Goal: Task Accomplishment & Management: Manage account settings

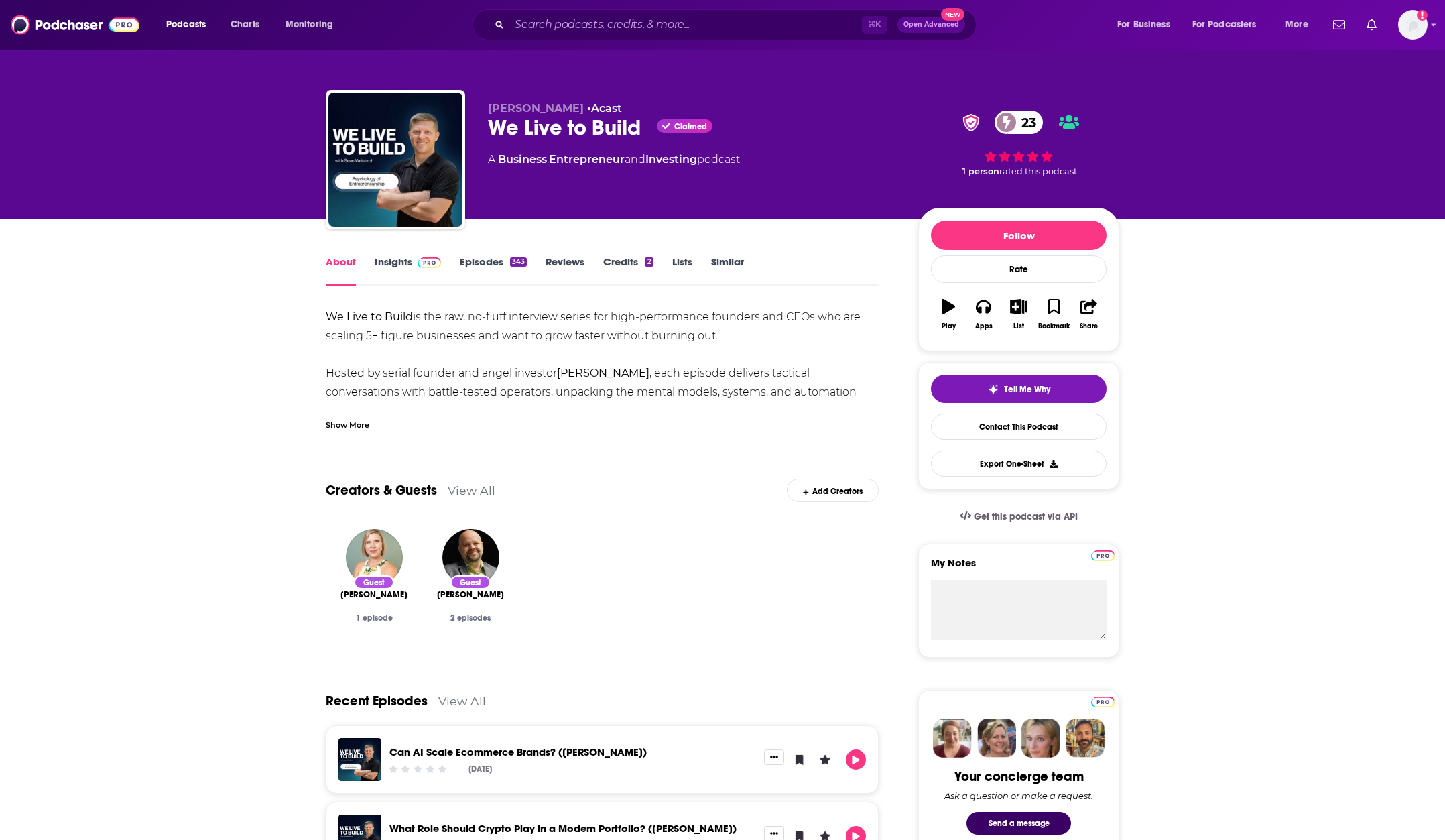
click at [1430, 18] on div "Podcasts Charts Monitoring ⌘ K Open Advanced New For Business For Podcasters Mo…" at bounding box center [722, 25] width 1445 height 50
click at [1427, 27] on img "Logged in as prydell" at bounding box center [1413, 25] width 29 height 29
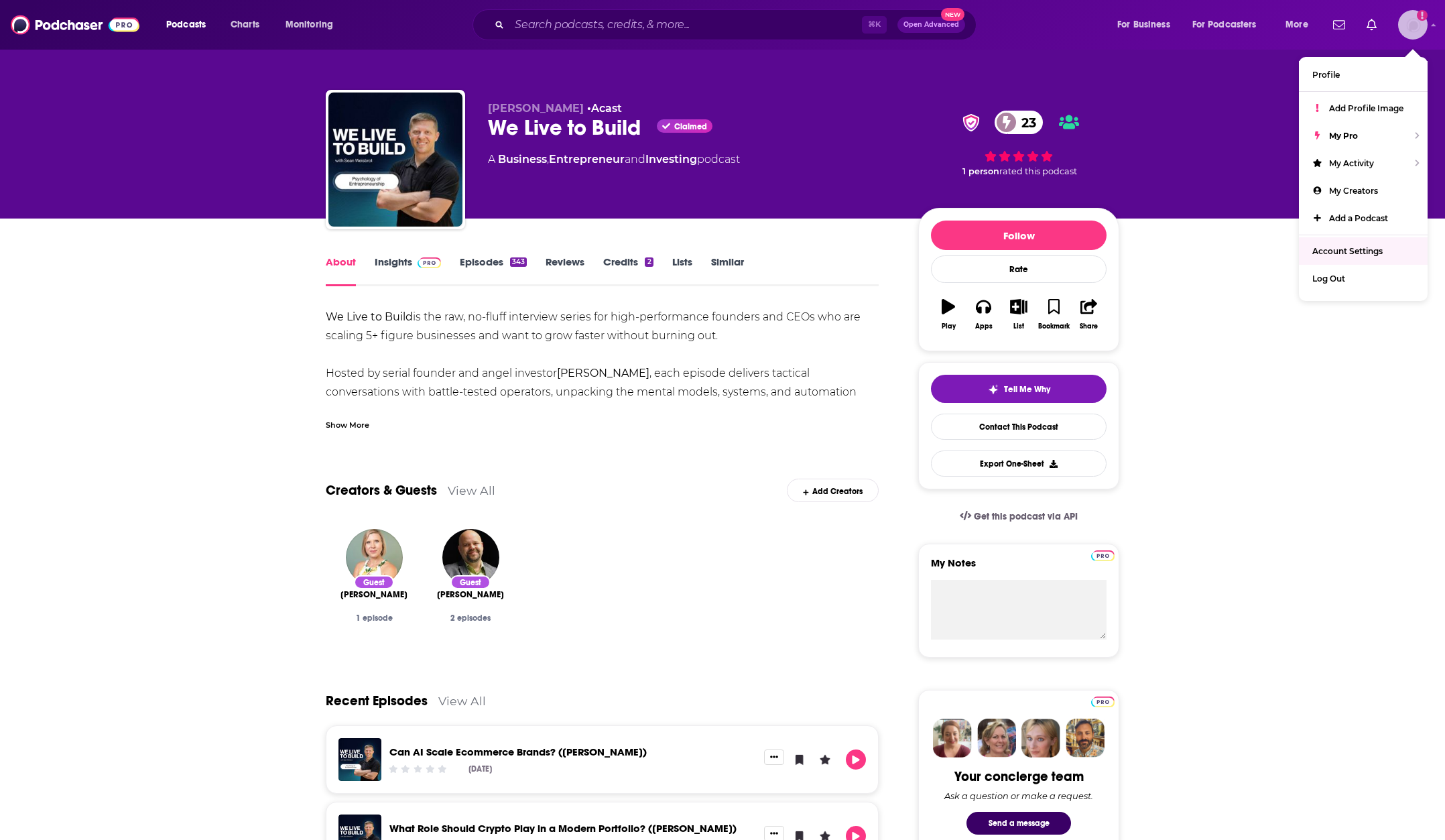
click at [1346, 259] on link "Account Settings" at bounding box center [1364, 251] width 129 height 28
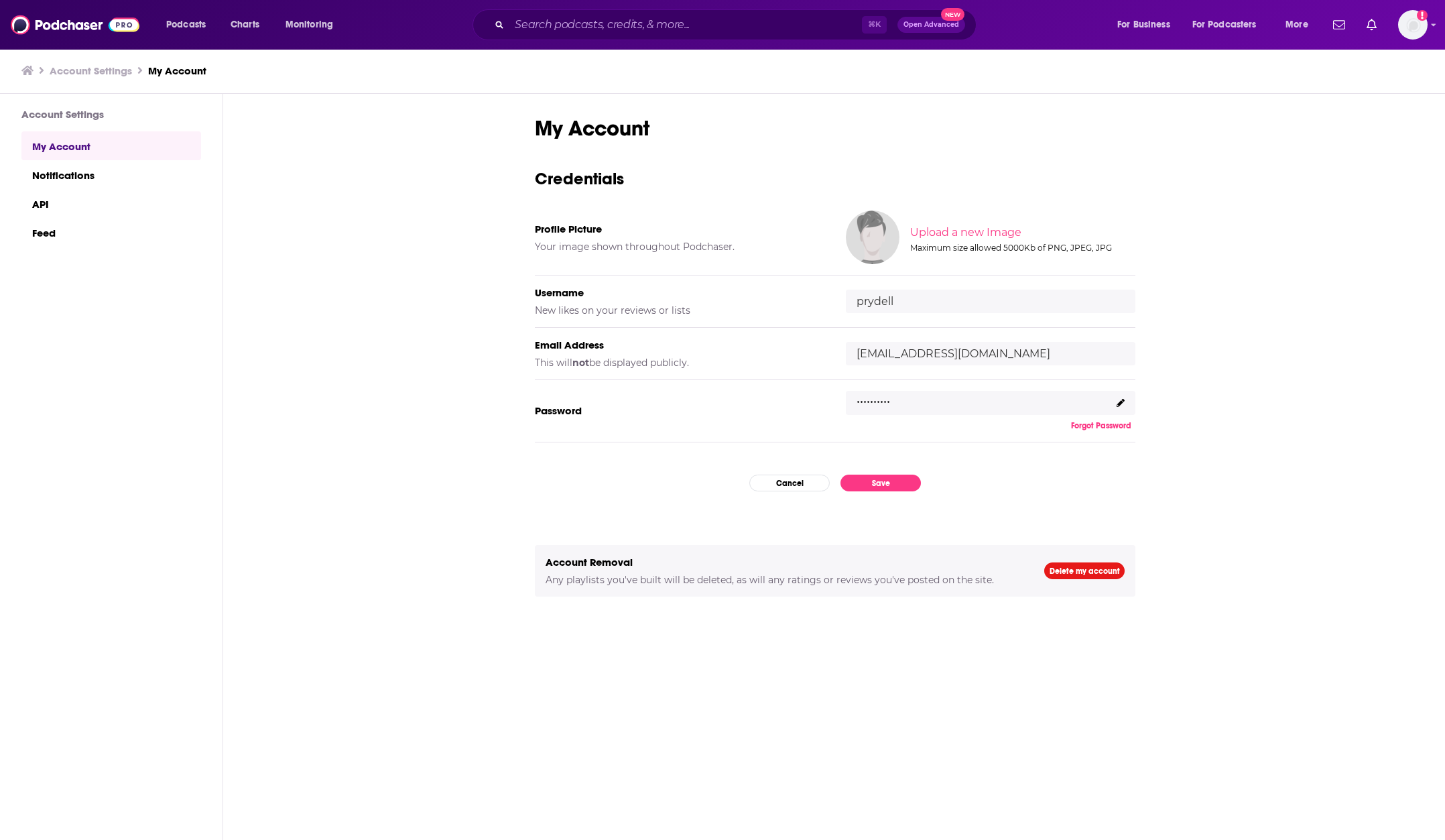
click at [1122, 403] on icon at bounding box center [1121, 402] width 8 height 8
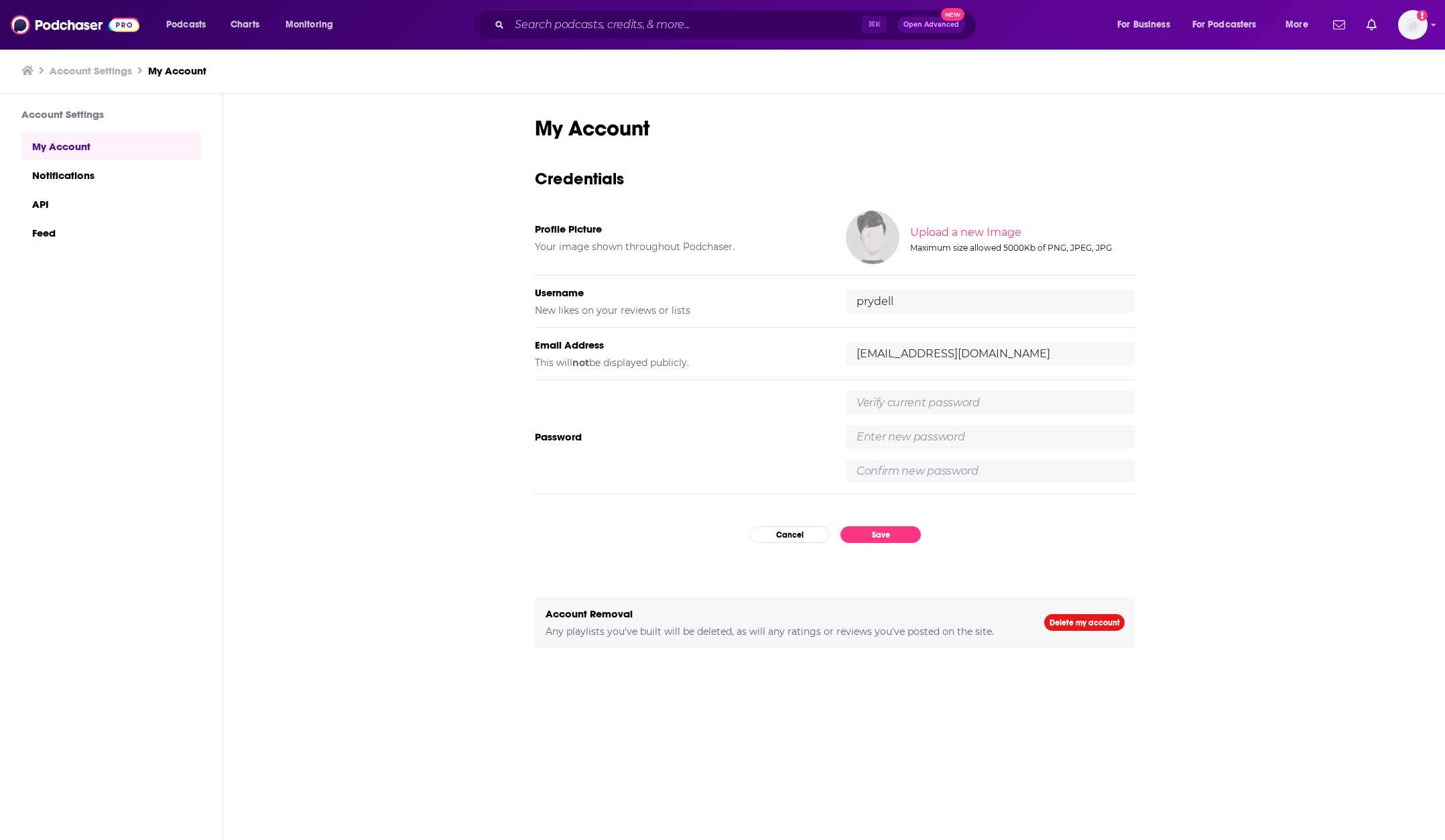
click at [972, 403] on input "text" at bounding box center [991, 402] width 290 height 23
click at [916, 435] on div at bounding box center [991, 436] width 290 height 92
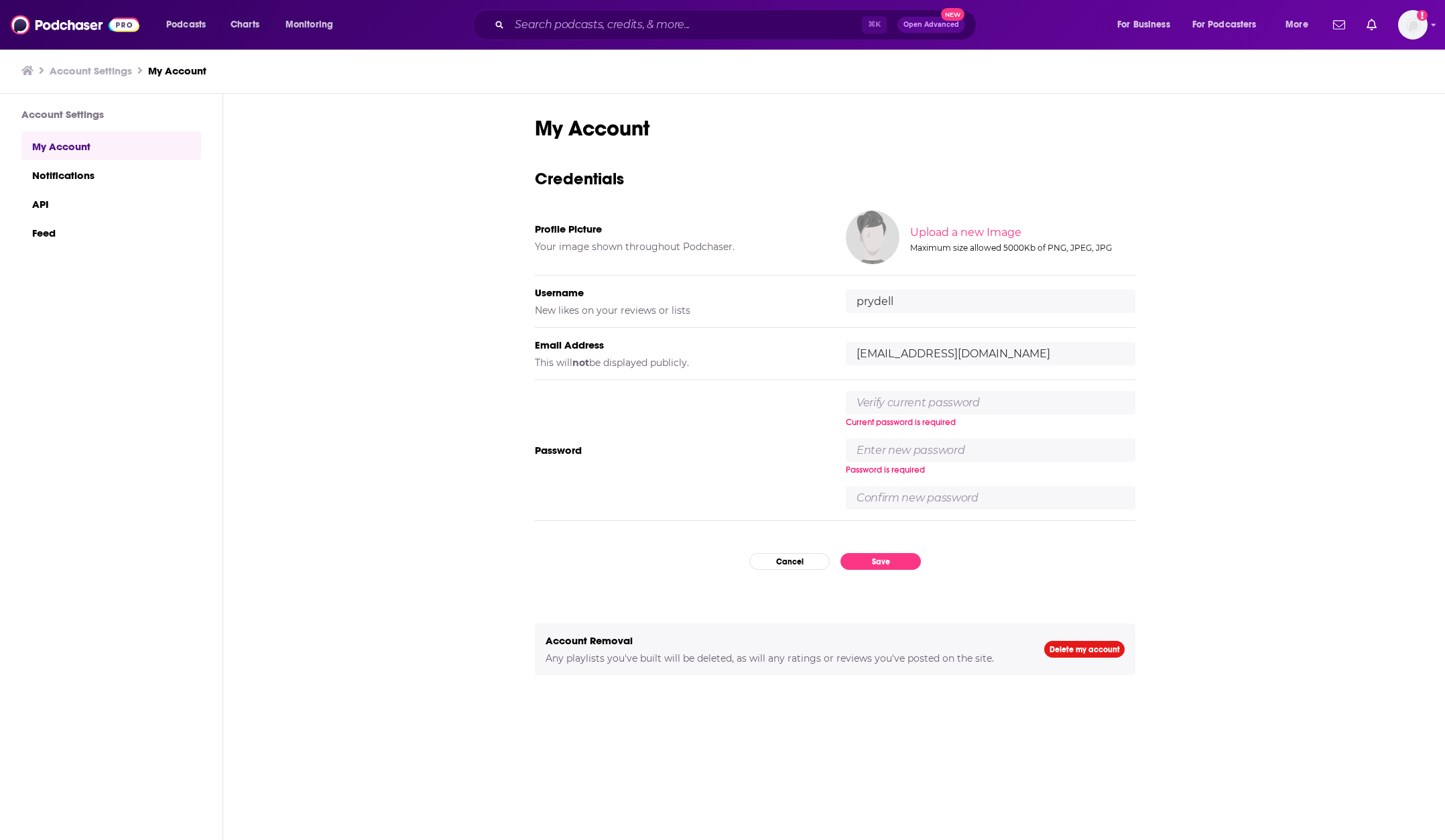
click at [893, 411] on input "text" at bounding box center [991, 402] width 290 height 23
click at [1427, 21] on img "Logged in as prydell" at bounding box center [1413, 25] width 29 height 29
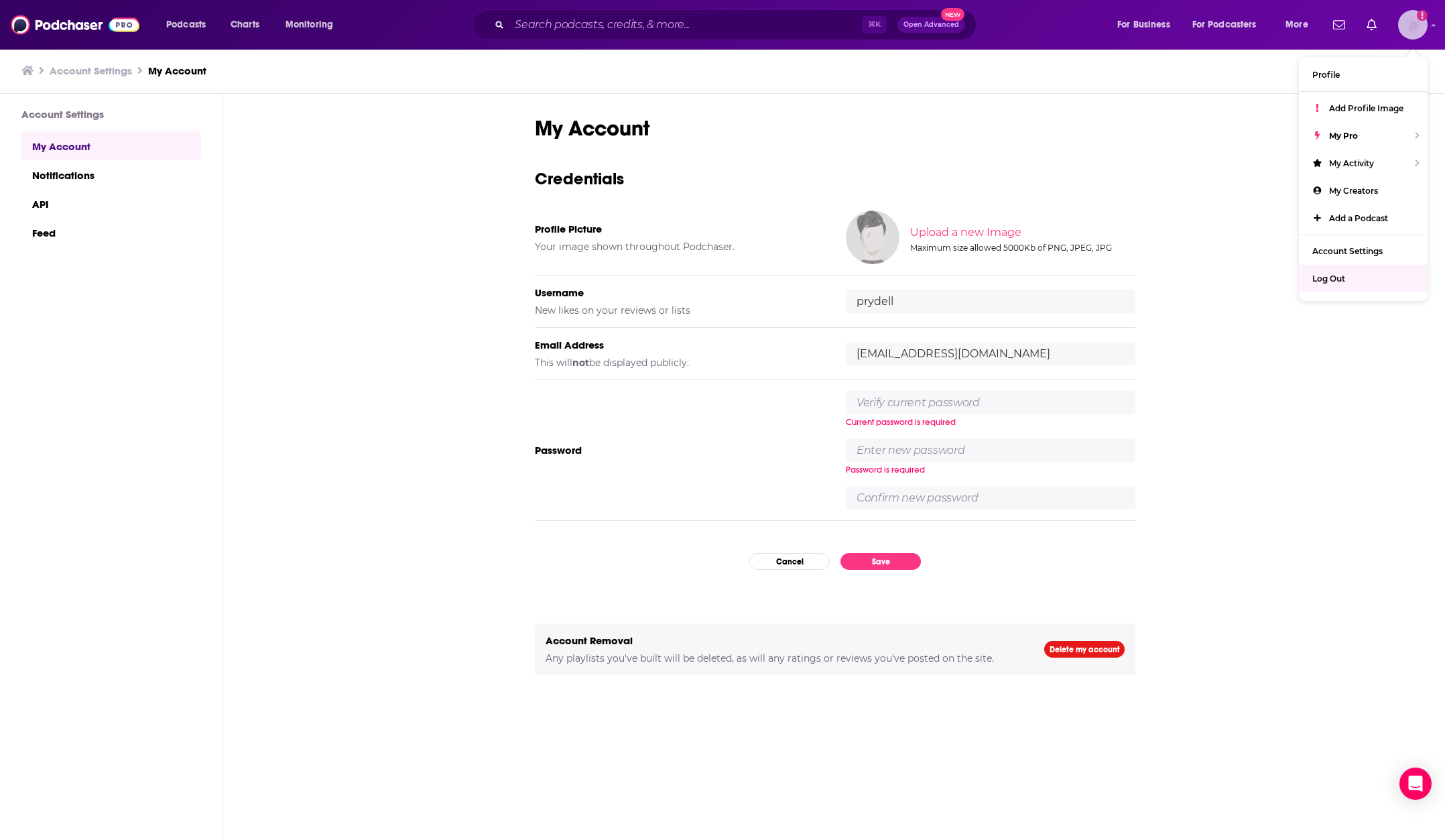
click at [1343, 282] on span "Log Out" at bounding box center [1329, 279] width 33 height 10
